Goal: Information Seeking & Learning: Learn about a topic

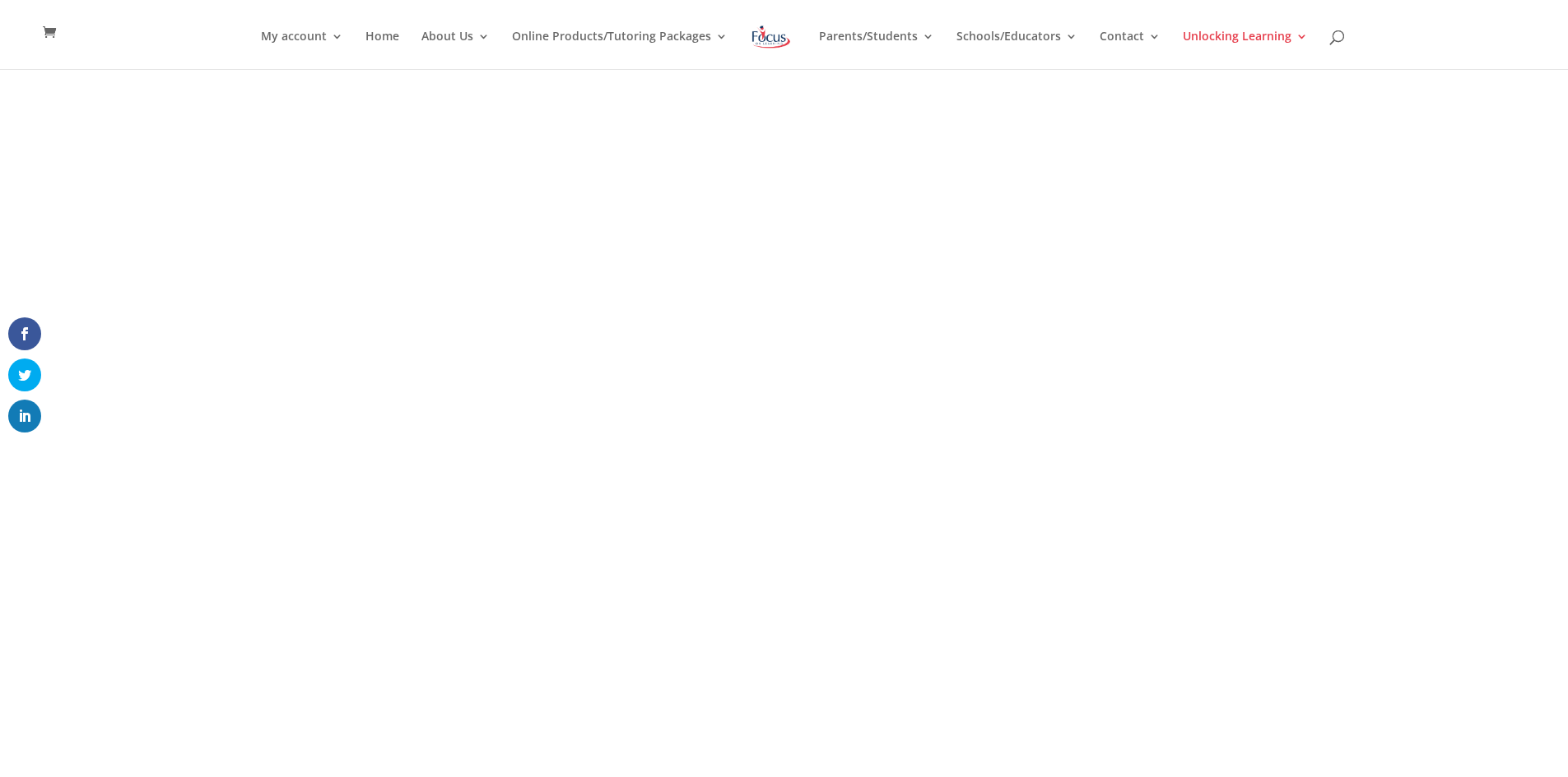
click at [1369, 478] on div "<span data-mce-type="bookmark" style="display: inline-block; width: 0px; overfl…" at bounding box center [784, 447] width 1568 height 757
click at [1281, 490] on div "<span data-mce-type="bookmark" style="display: inline-block; width: 0px; overfl…" at bounding box center [784, 447] width 1568 height 757
click at [1339, 656] on div "<span data-mce-type="bookmark" style="display: inline-block; width: 0px; overfl…" at bounding box center [784, 447] width 1568 height 757
click at [1475, 297] on div "<span data-mce-type="bookmark" style="display: inline-block; width: 0px; overfl…" at bounding box center [784, 447] width 1568 height 757
click at [1207, 673] on p "<span data-mce-type="bookmark" style="display: inline-block; width: 0px; overfl…" at bounding box center [784, 447] width 889 height 623
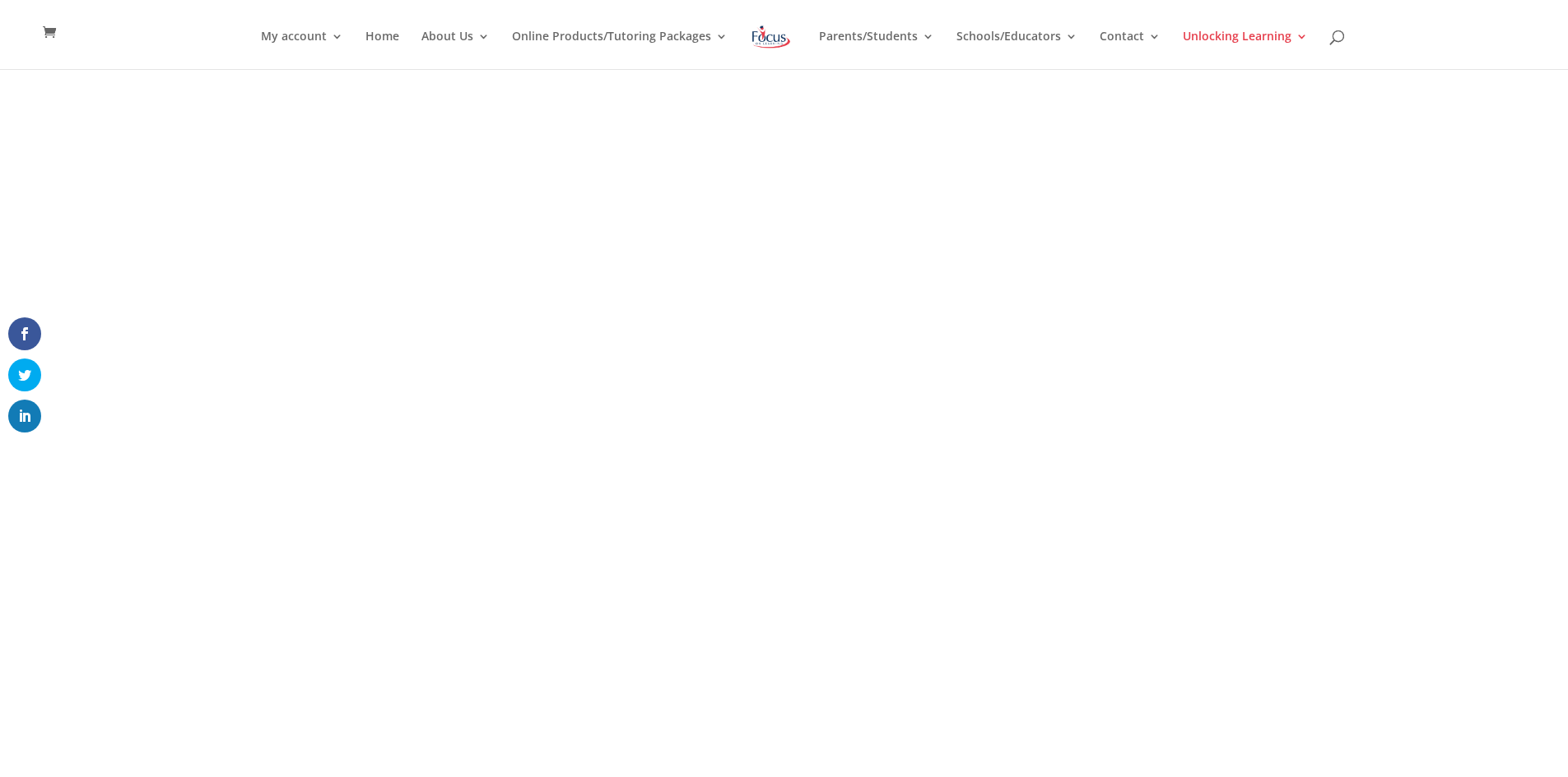
click at [1261, 618] on div "<span data-mce-type="bookmark" style="display: inline-block; width: 0px; overfl…" at bounding box center [784, 447] width 1568 height 757
drag, startPoint x: 1390, startPoint y: 622, endPoint x: 1369, endPoint y: 558, distance: 67.4
click at [1390, 622] on div "<span data-mce-type="bookmark" style="display: inline-block; width: 0px; overfl…" at bounding box center [784, 447] width 1568 height 757
click at [1407, 627] on div "<span data-mce-type="bookmark" style="display: inline-block; width: 0px; overfl…" at bounding box center [784, 447] width 1568 height 757
click at [1356, 653] on div "<span data-mce-type="bookmark" style="display: inline-block; width: 0px; overfl…" at bounding box center [784, 447] width 1568 height 757
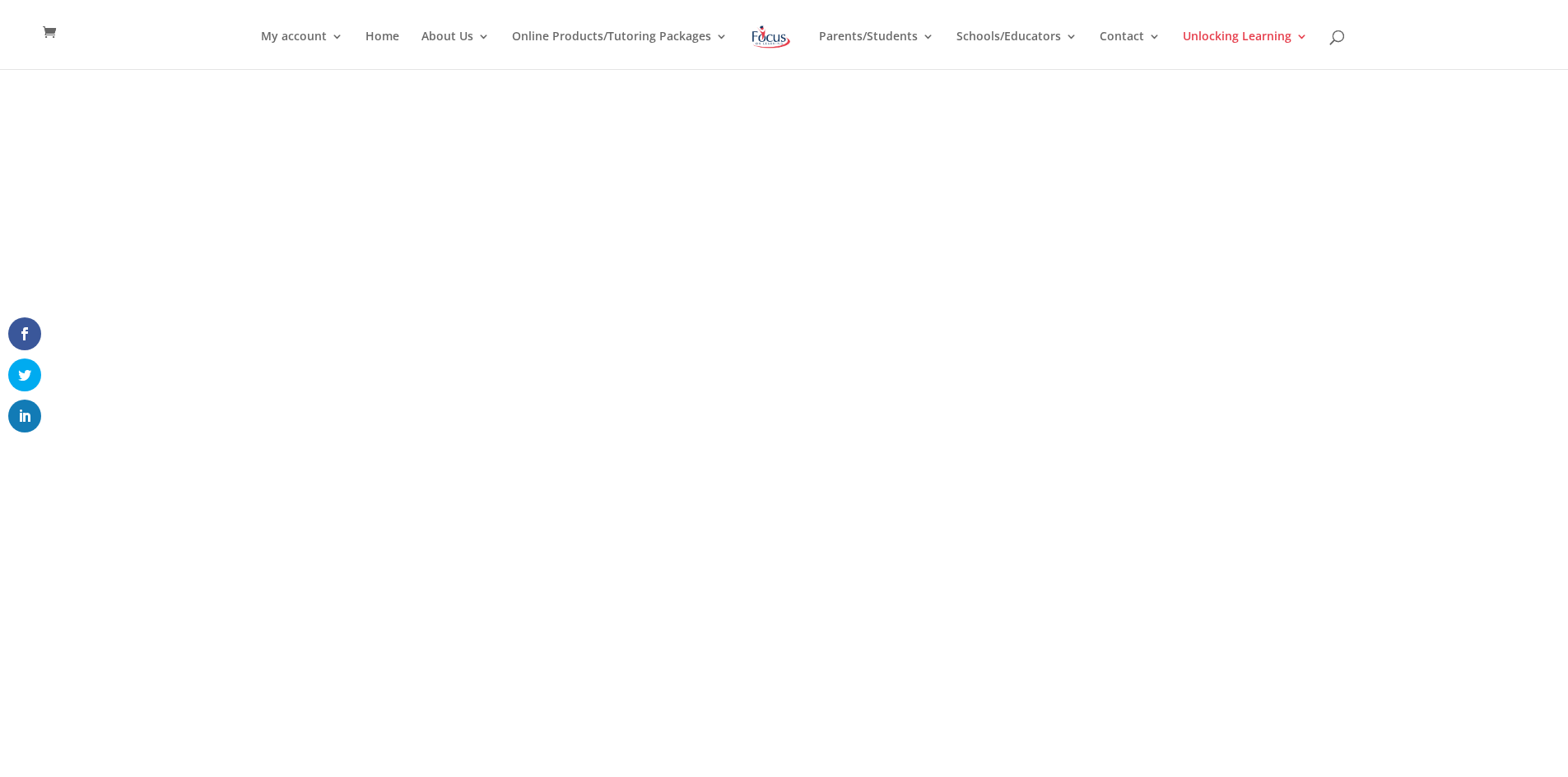
click at [1390, 638] on div "<span data-mce-type="bookmark" style="display: inline-block; width: 0px; overfl…" at bounding box center [784, 447] width 1568 height 757
drag, startPoint x: 1449, startPoint y: 476, endPoint x: 1443, endPoint y: 425, distance: 51.4
click at [1449, 476] on div "<span data-mce-type="bookmark" style="display: inline-block; width: 0px; overfl…" at bounding box center [784, 447] width 1568 height 757
click at [1393, 636] on div "<span data-mce-type="bookmark" style="display: inline-block; width: 0px; overfl…" at bounding box center [784, 447] width 1568 height 757
click at [1496, 504] on div "<span data-mce-type="bookmark" style="display: inline-block; width: 0px; overfl…" at bounding box center [784, 447] width 1568 height 757
